Goal: Check status: Check status

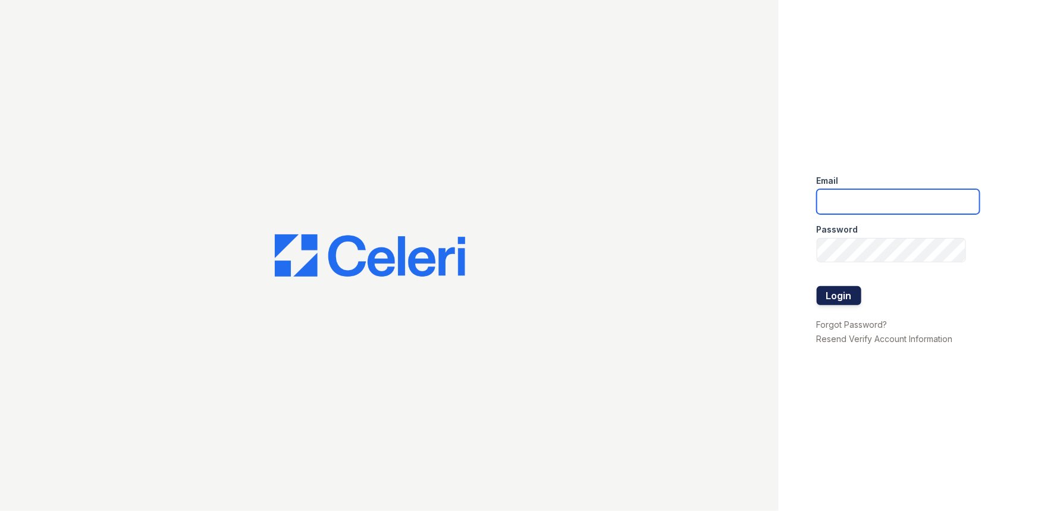
type input "[EMAIL_ADDRESS][DOMAIN_NAME]"
click at [822, 300] on button "Login" at bounding box center [839, 295] width 45 height 19
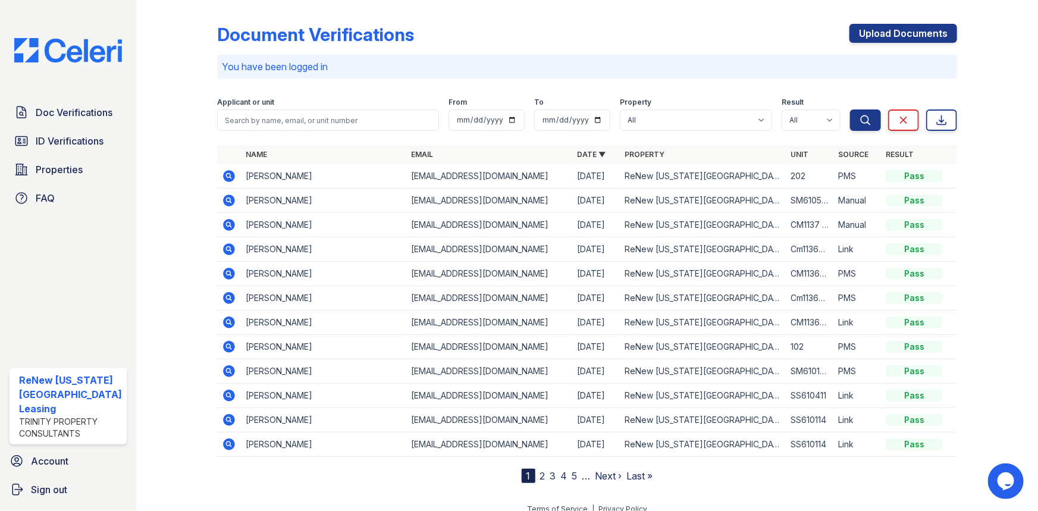
click at [884, 8] on div "Document Verifications Upload Documents You have been logged in Filter Applican…" at bounding box center [587, 244] width 741 height 478
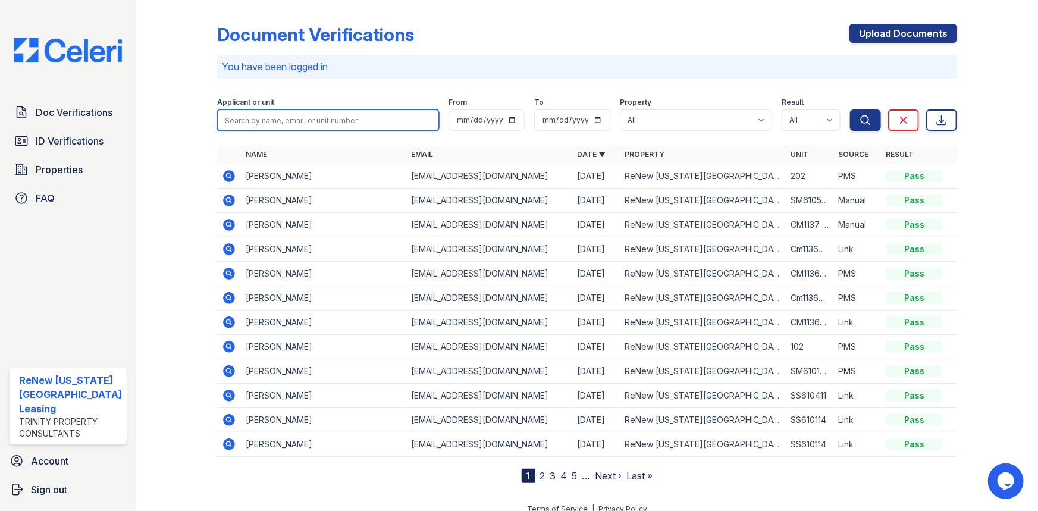
click at [305, 121] on input "search" at bounding box center [328, 119] width 223 height 21
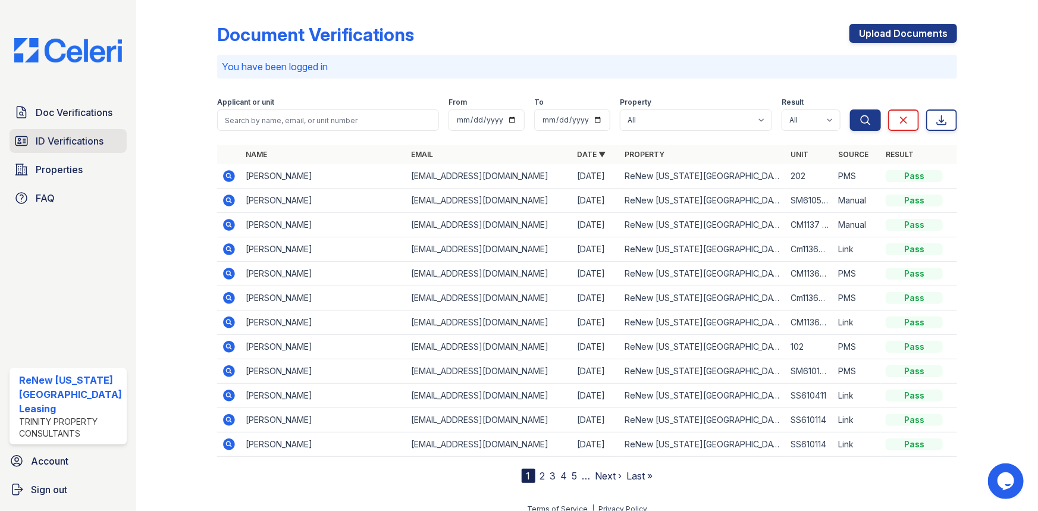
click at [101, 134] on span "ID Verifications" at bounding box center [70, 141] width 68 height 14
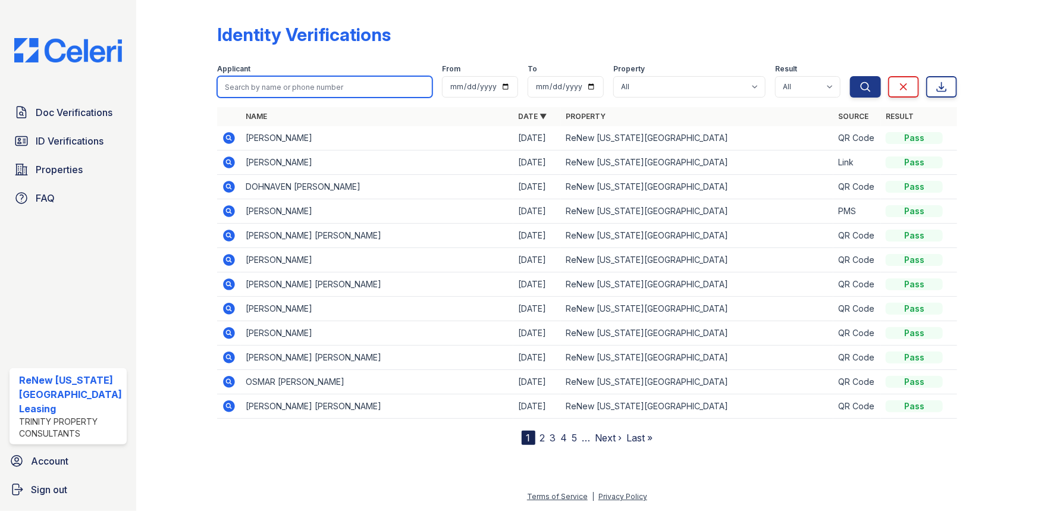
drag, startPoint x: 270, startPoint y: 87, endPoint x: 296, endPoint y: 46, distance: 49.5
click at [270, 87] on input "search" at bounding box center [325, 86] width 216 height 21
type input "jordan"
click at [850, 76] on button "Search" at bounding box center [865, 86] width 31 height 21
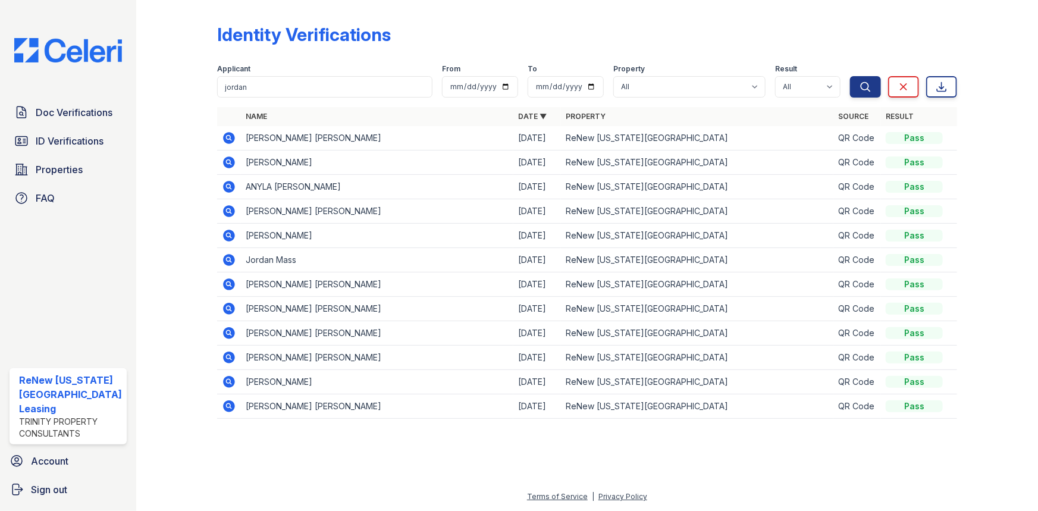
click at [230, 137] on icon at bounding box center [229, 138] width 12 height 12
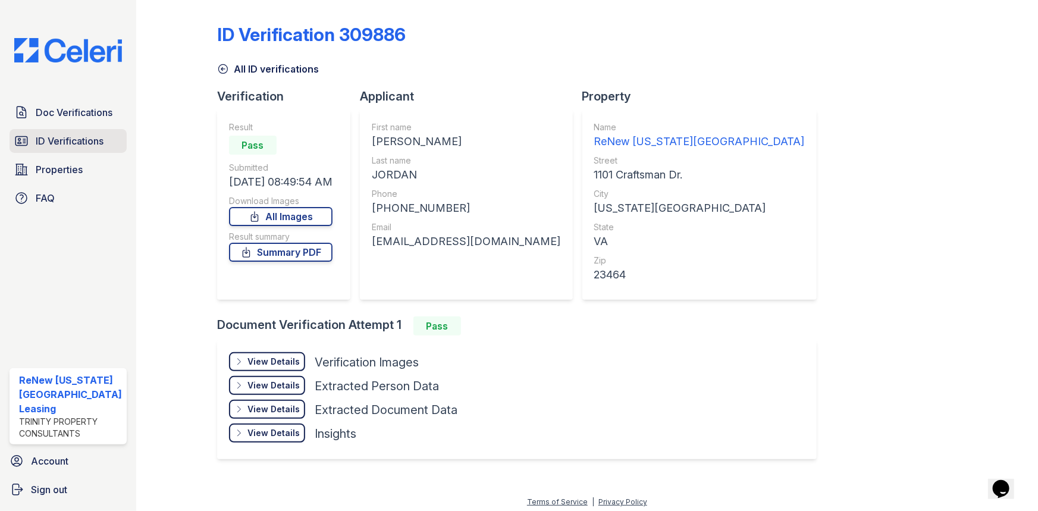
click at [59, 137] on span "ID Verifications" at bounding box center [70, 141] width 68 height 14
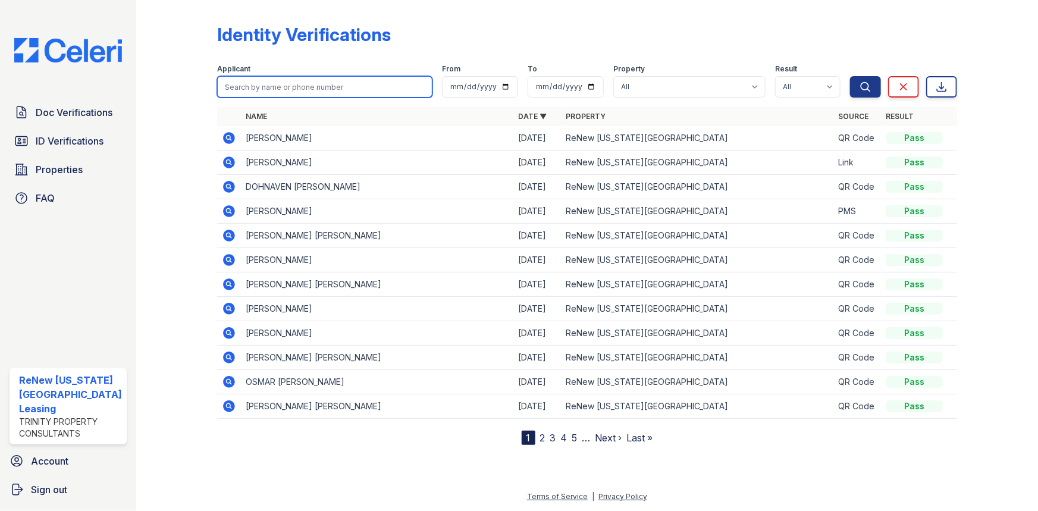
click at [349, 83] on input "search" at bounding box center [325, 86] width 216 height 21
type input "m"
type input "amaya"
click at [850, 76] on button "Search" at bounding box center [865, 86] width 31 height 21
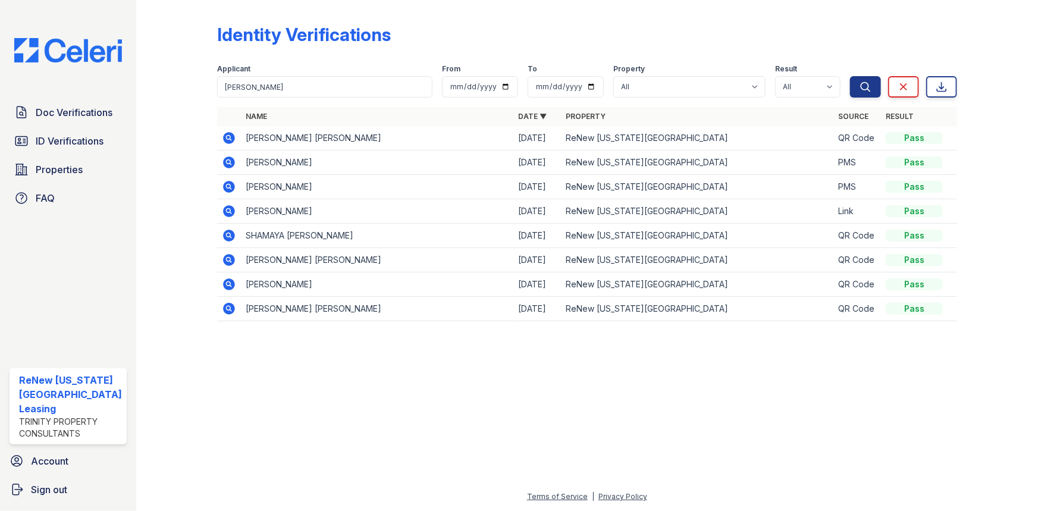
click at [228, 139] on icon at bounding box center [229, 138] width 14 height 14
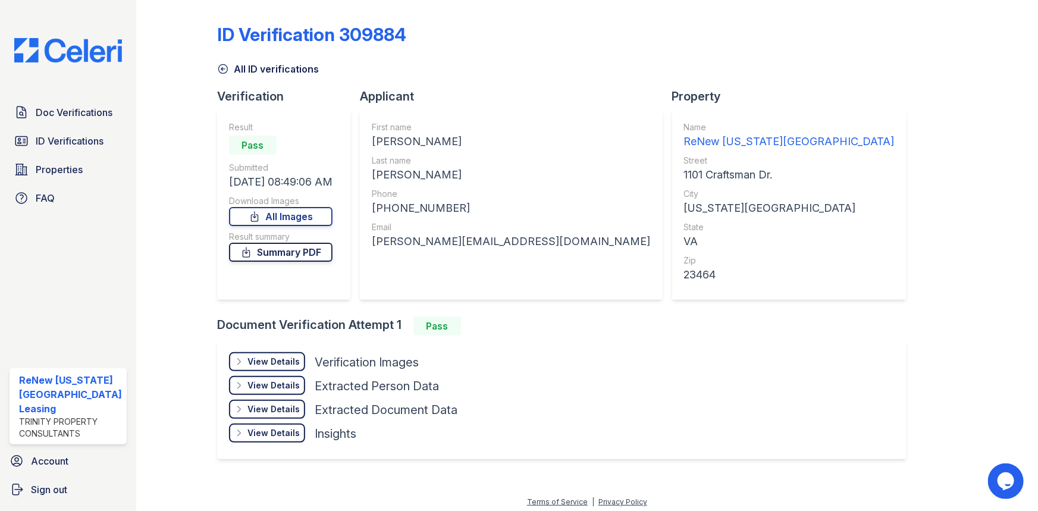
click at [291, 250] on link "Summary PDF" at bounding box center [281, 252] width 104 height 19
click at [303, 214] on link "All Images" at bounding box center [281, 216] width 104 height 19
click at [63, 142] on span "ID Verifications" at bounding box center [70, 141] width 68 height 14
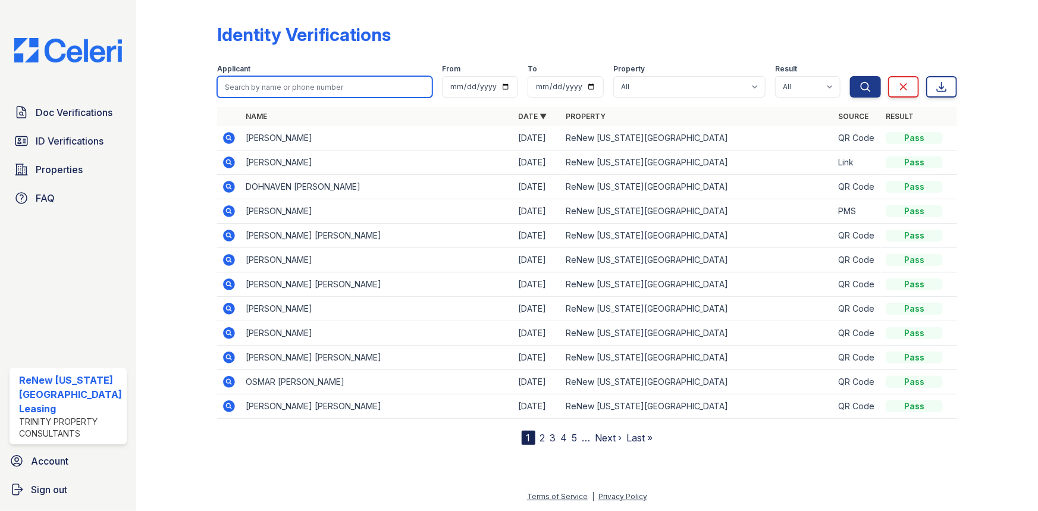
click at [244, 89] on input "search" at bounding box center [325, 86] width 216 height 21
type input "jordan"
click at [850, 76] on button "Search" at bounding box center [865, 86] width 31 height 21
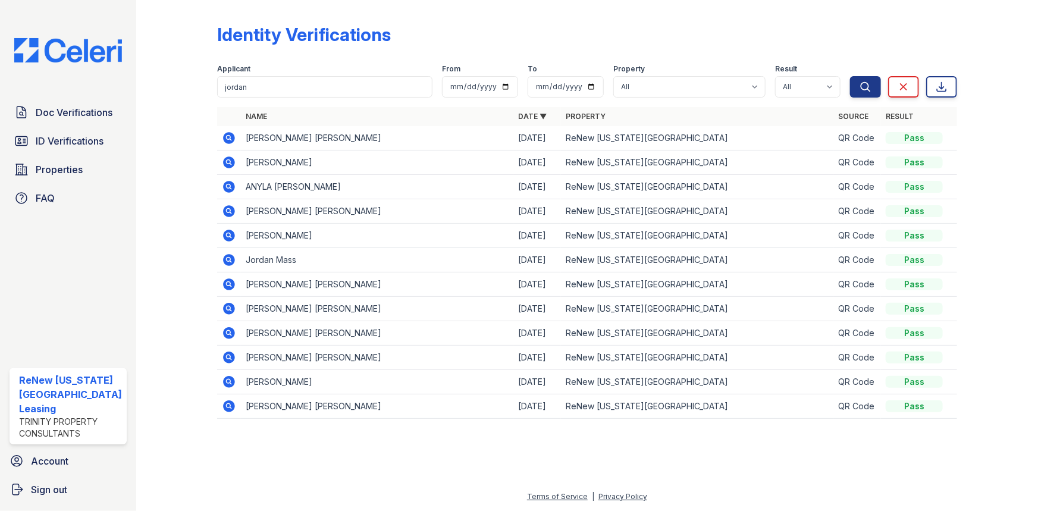
click at [222, 135] on icon at bounding box center [229, 138] width 14 height 14
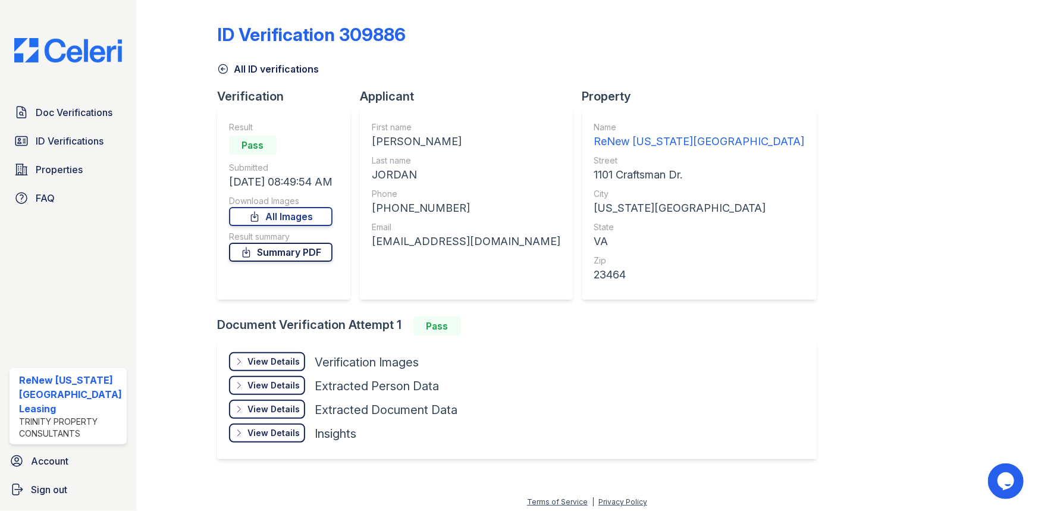
click at [285, 255] on link "Summary PDF" at bounding box center [281, 252] width 104 height 19
click at [286, 227] on div "Result Pass Submitted [DATE] 08:49:54 AM Download Images All Images Result summ…" at bounding box center [281, 204] width 104 height 167
click at [287, 217] on link "All Images" at bounding box center [281, 216] width 104 height 19
